Goal: Task Accomplishment & Management: Complete application form

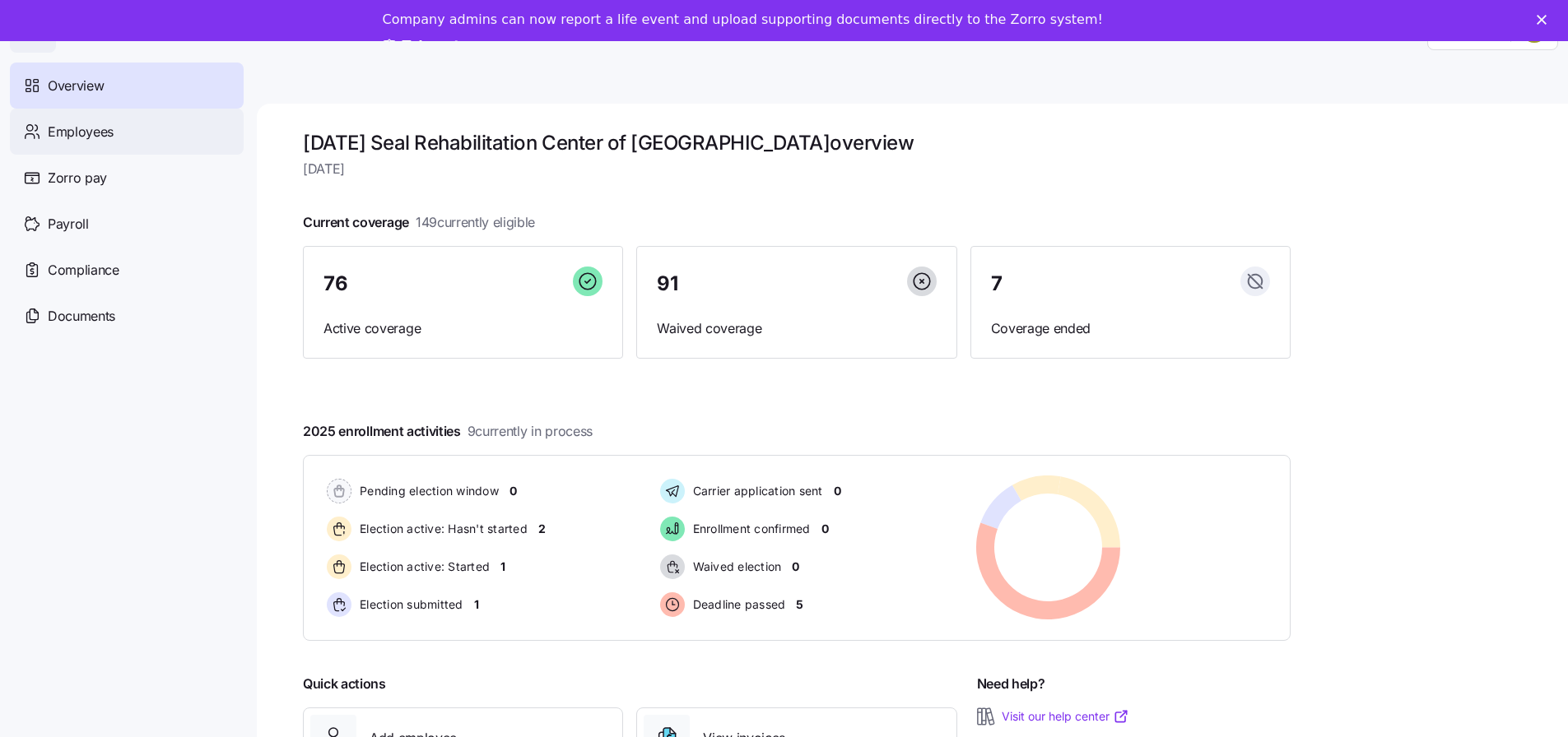
click at [65, 127] on span "Employees" at bounding box center [81, 131] width 66 height 21
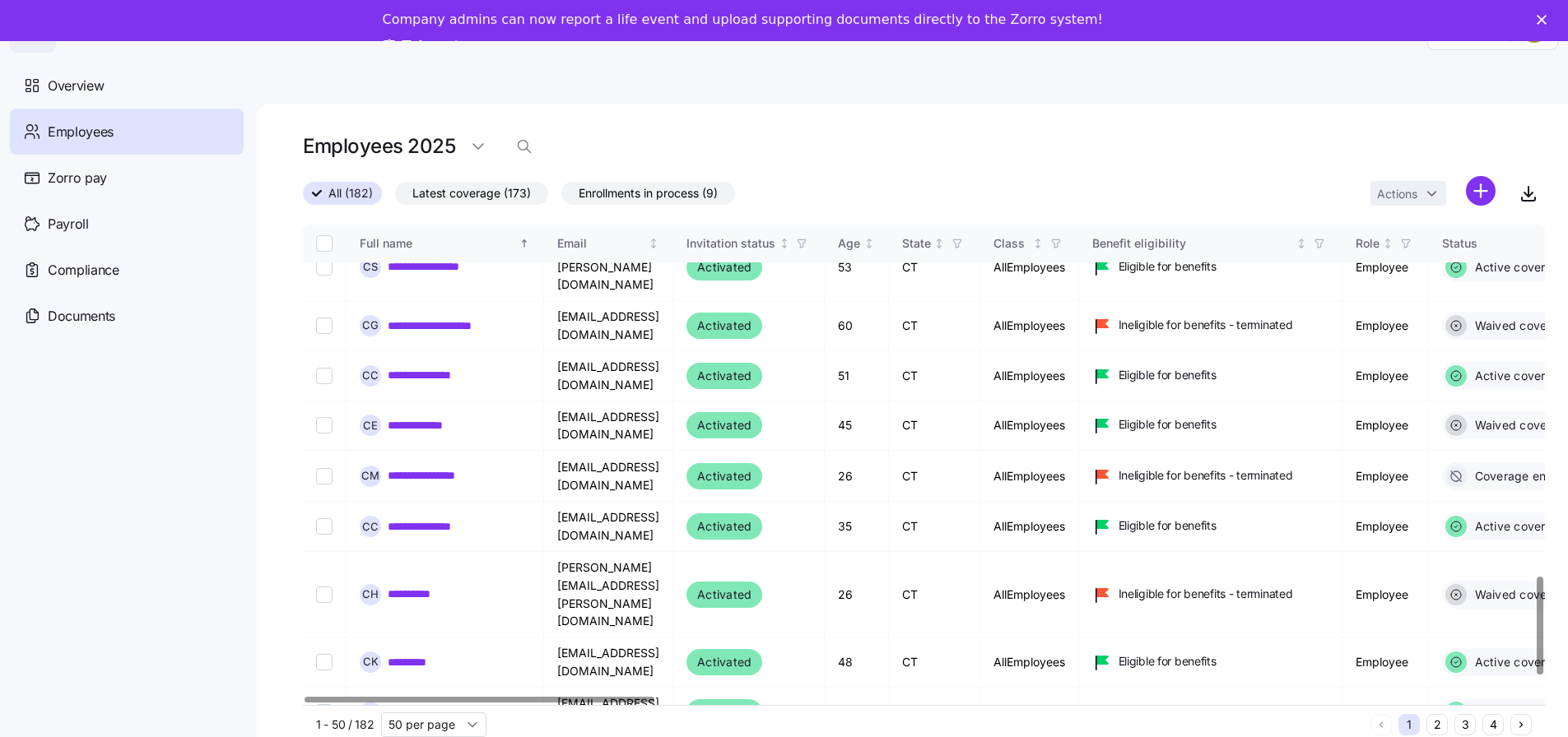
scroll to position [1815, 0]
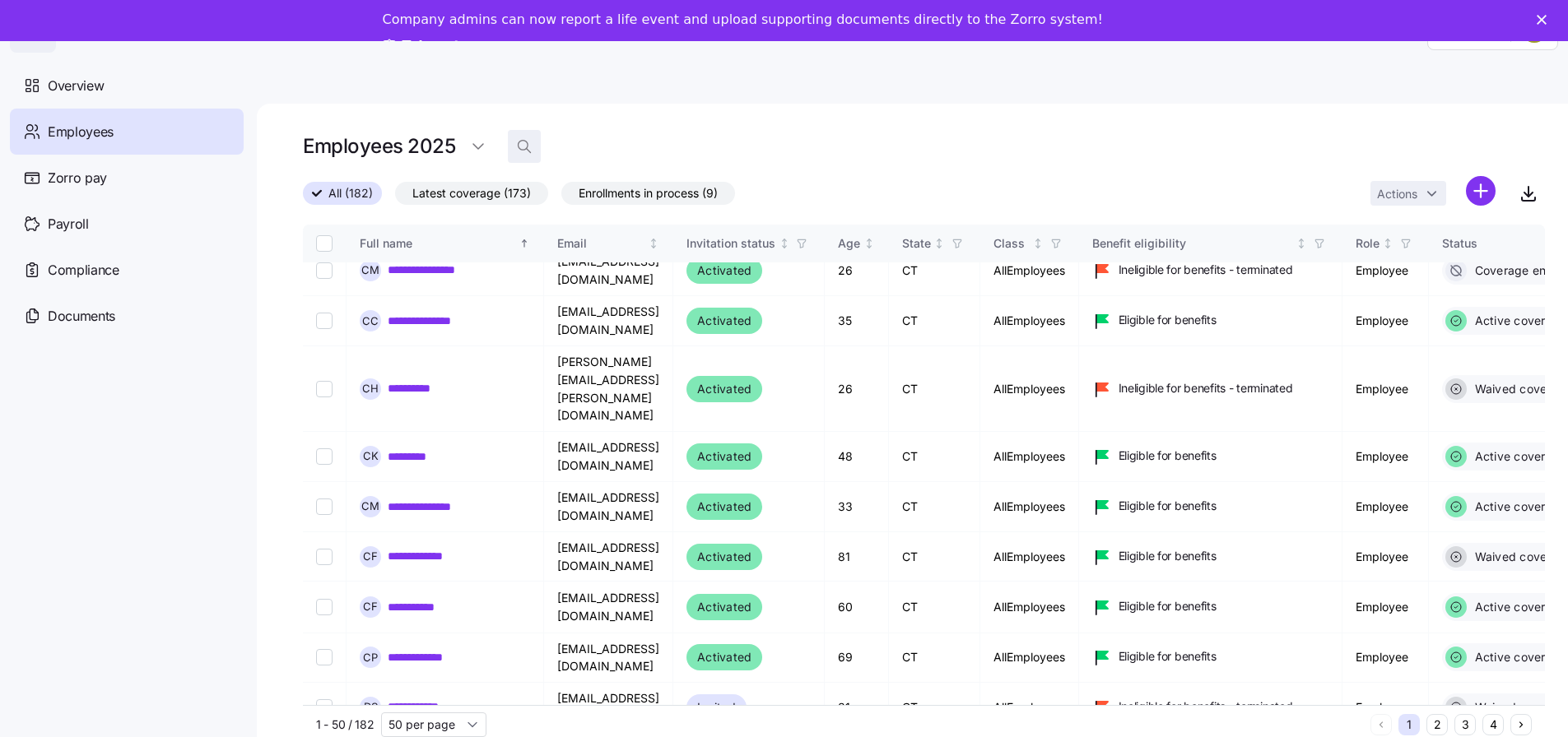
click at [529, 146] on icon "button" at bounding box center [524, 146] width 17 height 17
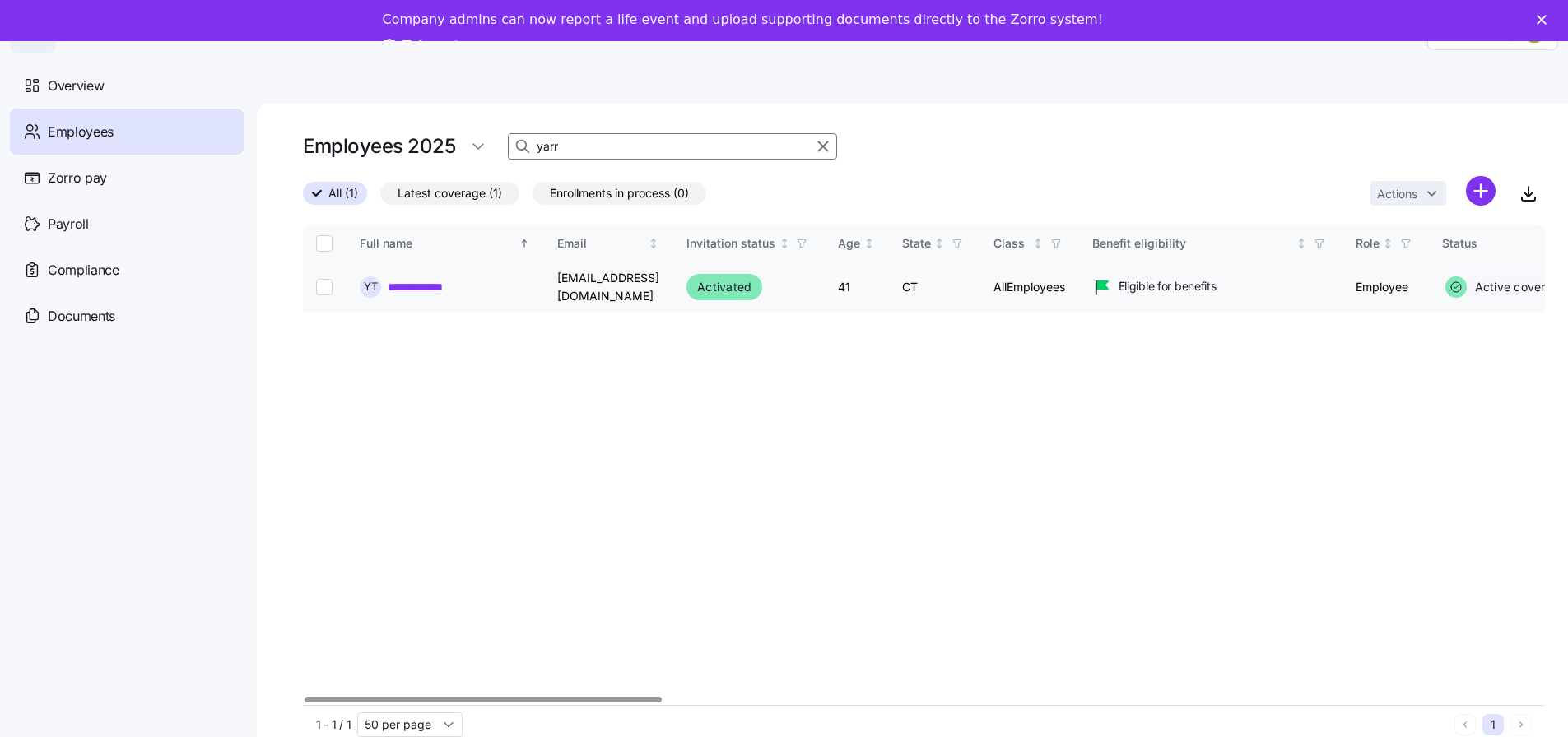
type input "yarr"
click at [422, 286] on link "**********" at bounding box center [423, 287] width 70 height 17
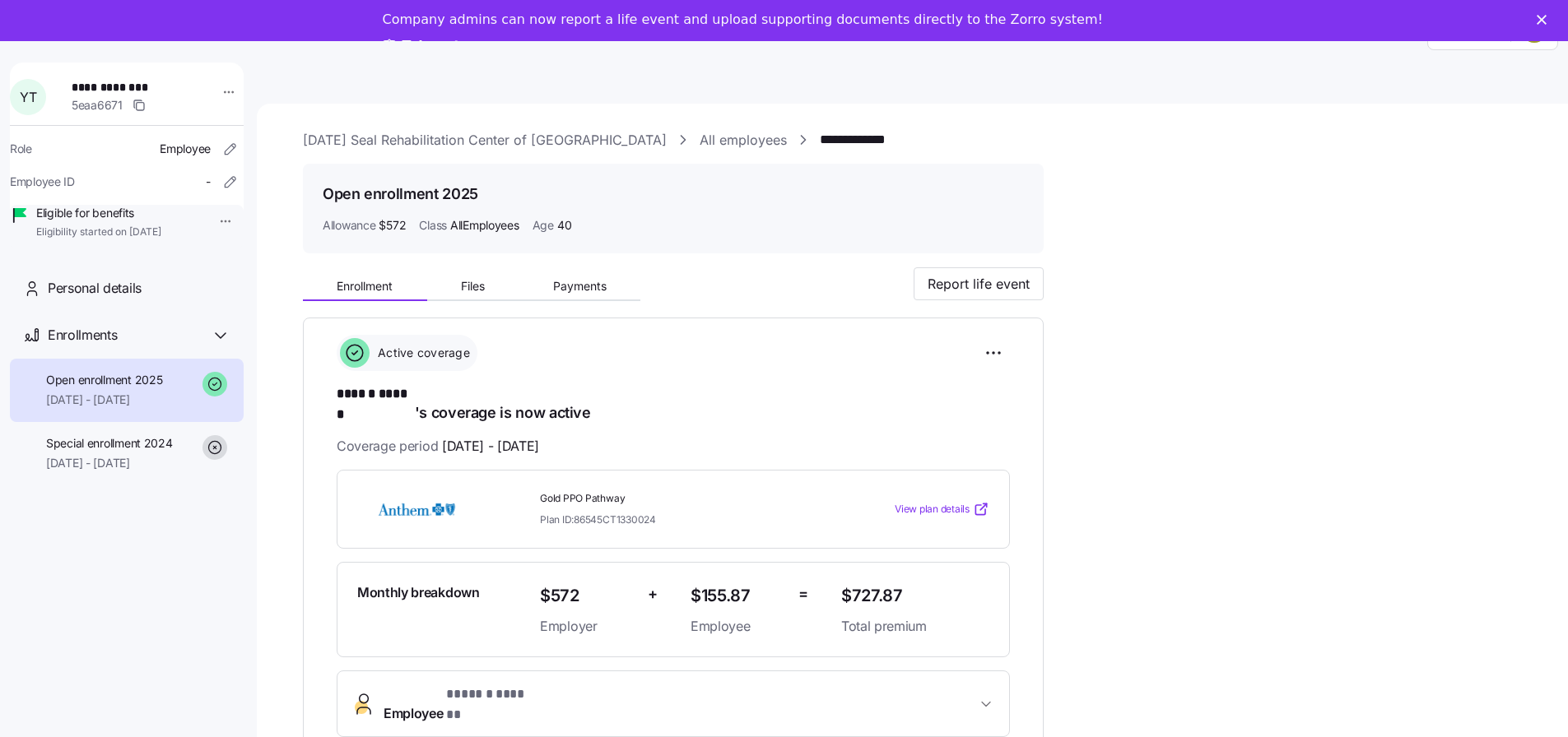
click at [1547, 19] on polygon "Close" at bounding box center [1542, 20] width 10 height 10
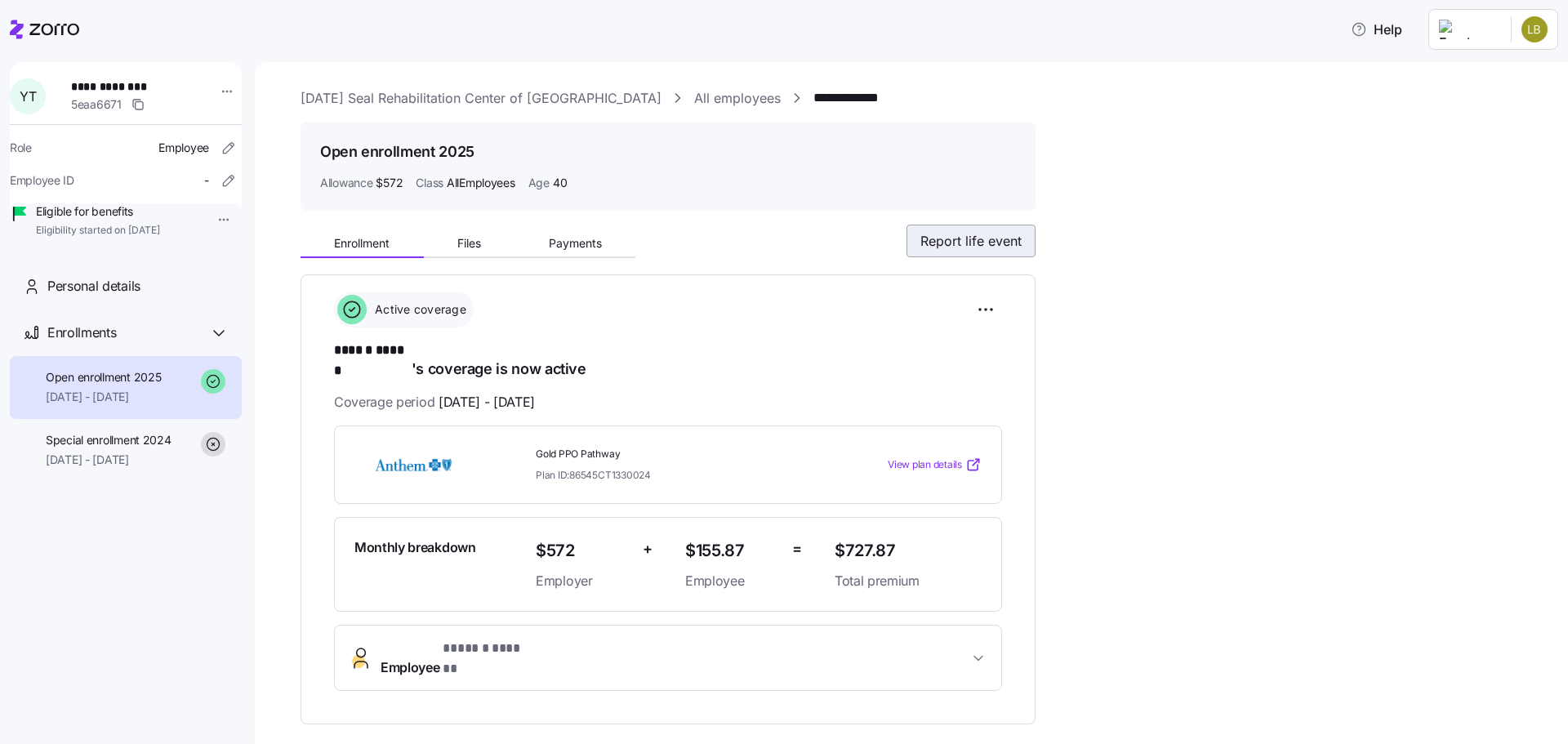
click at [1020, 252] on button "Report life event" at bounding box center [971, 241] width 129 height 33
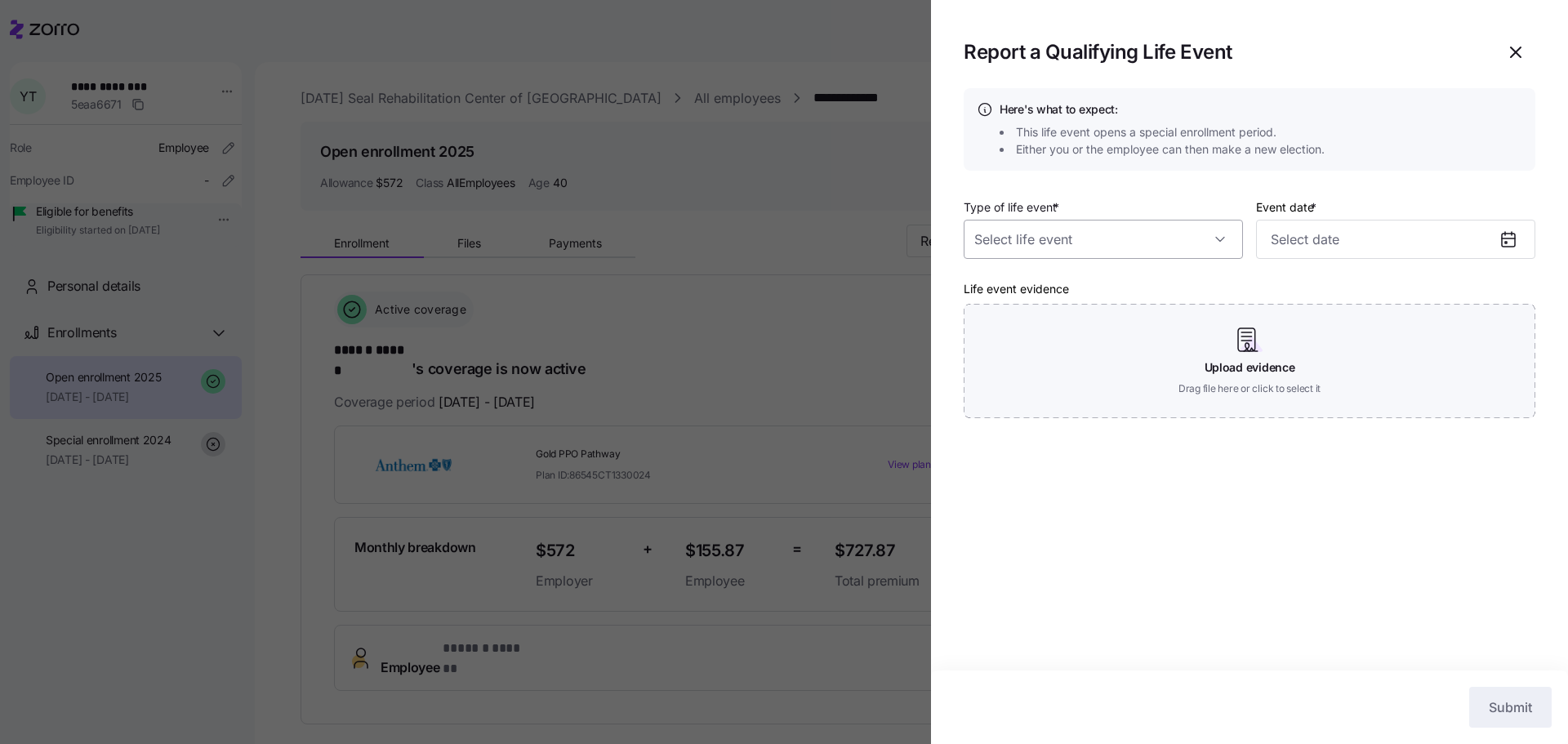
click at [1142, 232] on input "Type of life event *" at bounding box center [1102, 240] width 279 height 39
click at [1168, 343] on div "Birth or new dependent" at bounding box center [1103, 356] width 266 height 35
type input "Birth or new dependent"
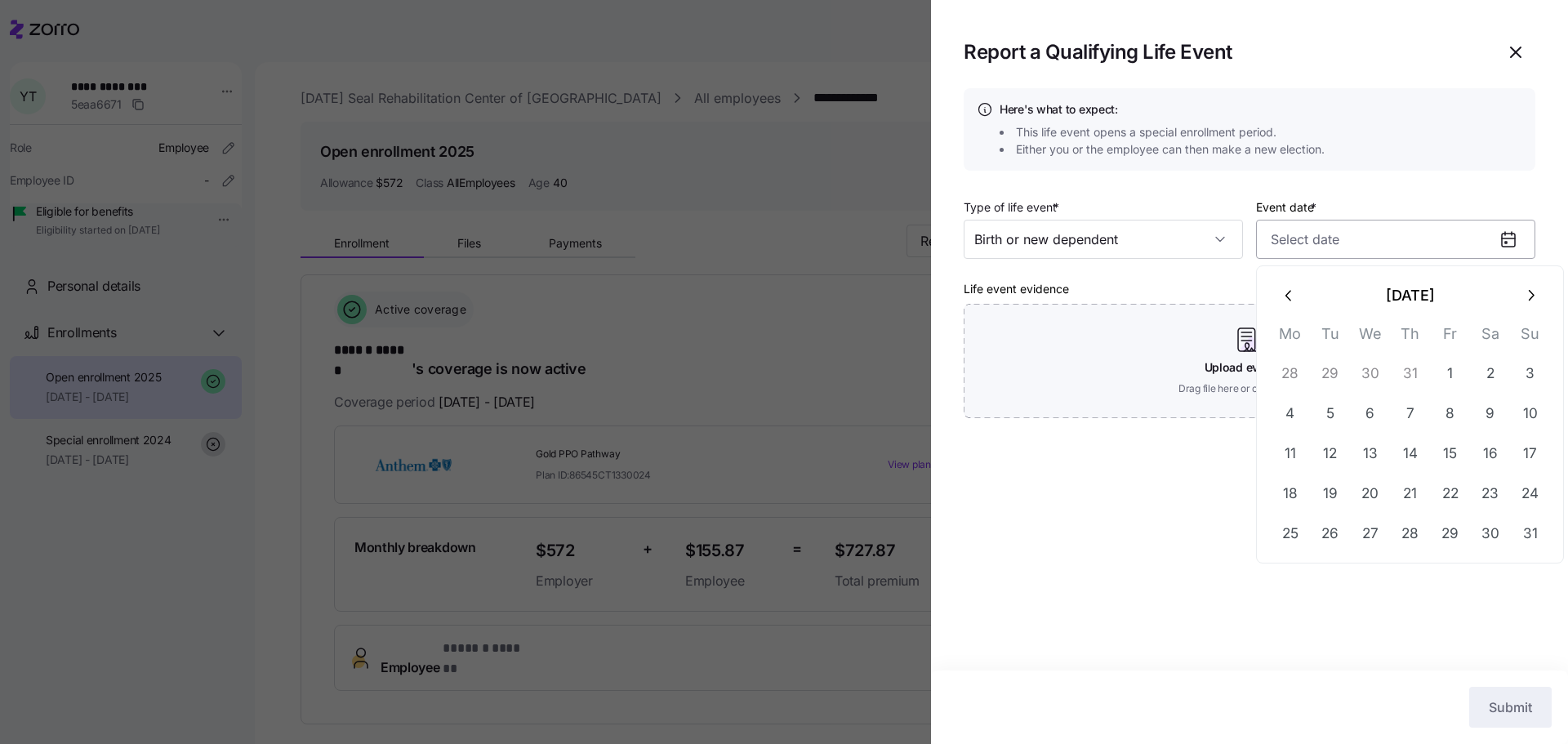
click at [1326, 237] on input "Event date *" at bounding box center [1395, 240] width 279 height 39
click at [1342, 499] on button "19" at bounding box center [1330, 493] width 39 height 39
type input "[DATE]"
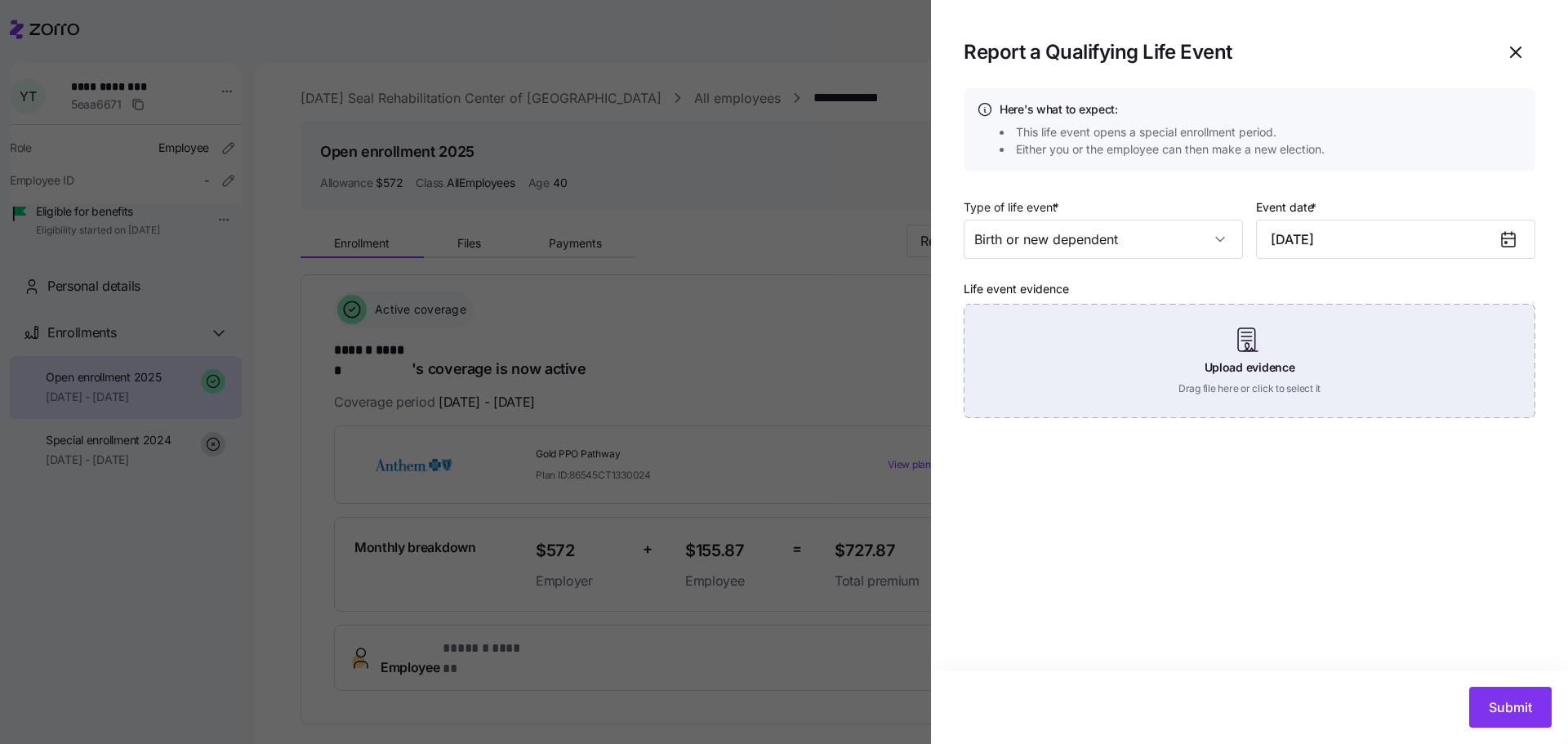
click at [1283, 386] on div "Upload evidence Drag file here or click to select it" at bounding box center [1248, 361] width 571 height 114
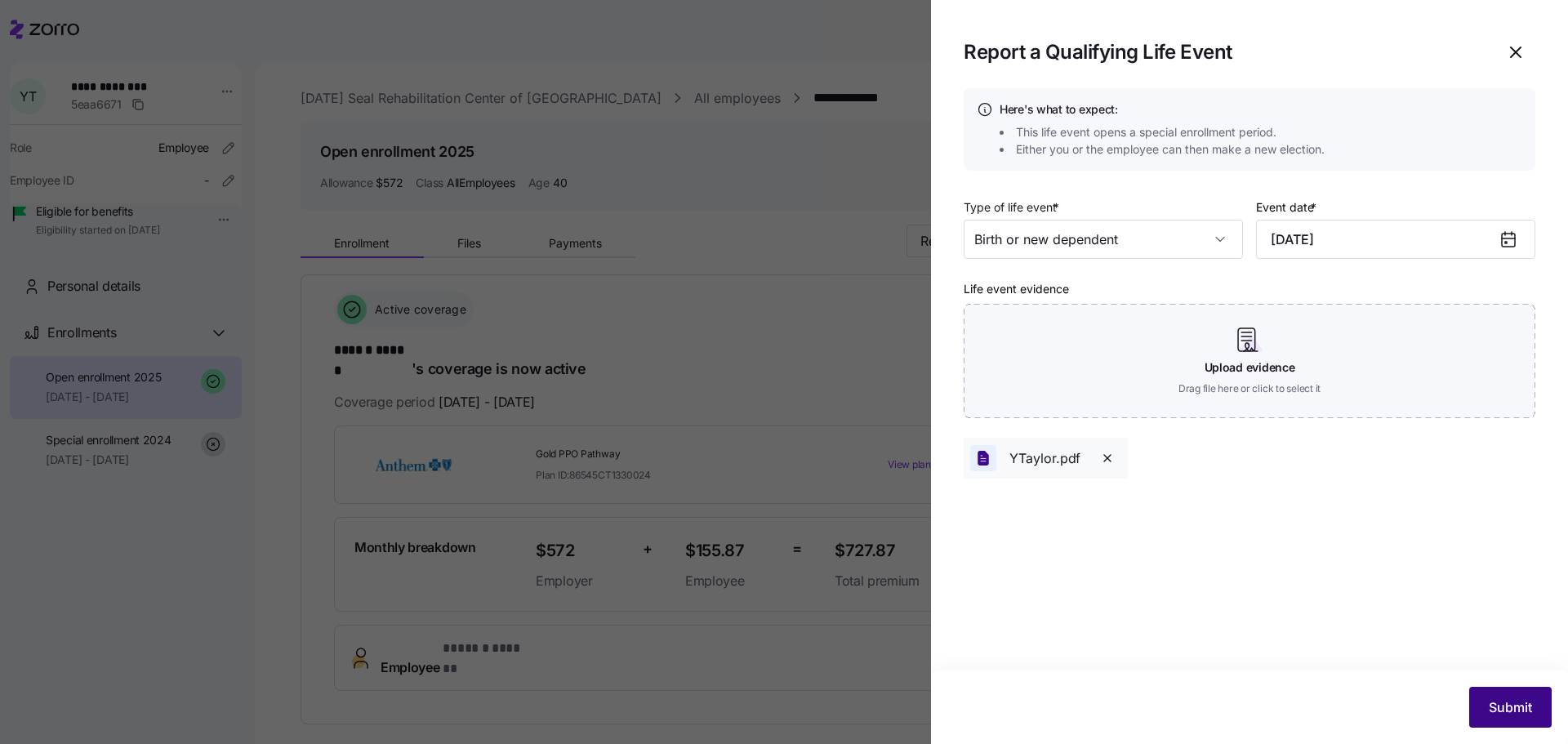
click at [1498, 712] on span "Submit" at bounding box center [1511, 707] width 43 height 20
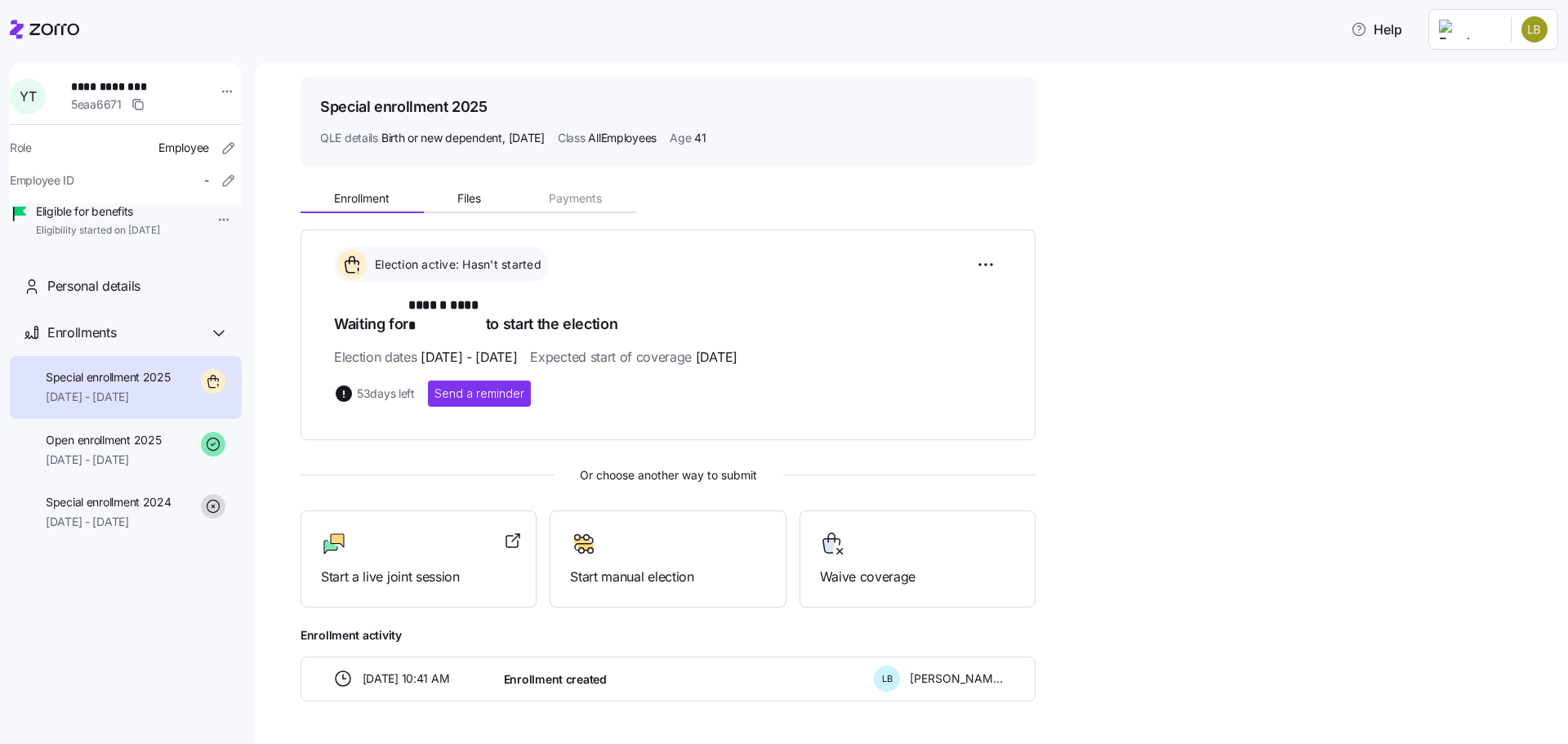
scroll to position [83, 0]
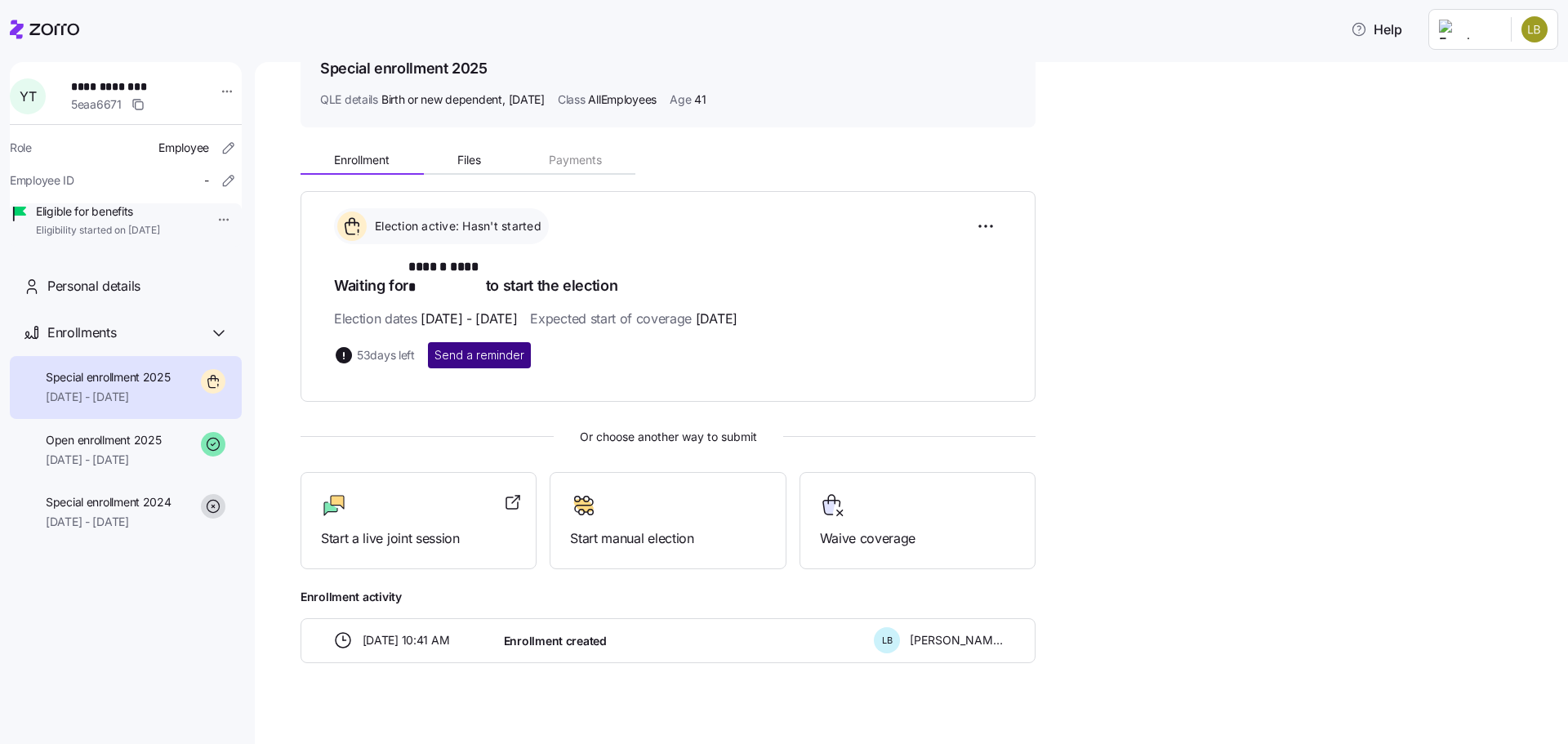
click at [517, 347] on span "Send a reminder" at bounding box center [479, 355] width 90 height 17
